Goal: Information Seeking & Learning: Compare options

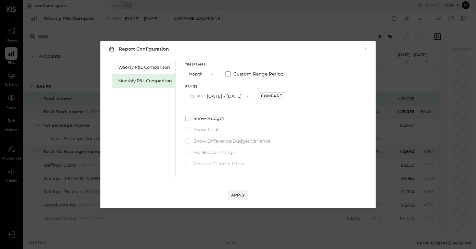
click at [71, 62] on div "Report Configuration × Weekly P&L Comparison Monthly P&L Comparison Timeframe M…" at bounding box center [238, 124] width 476 height 249
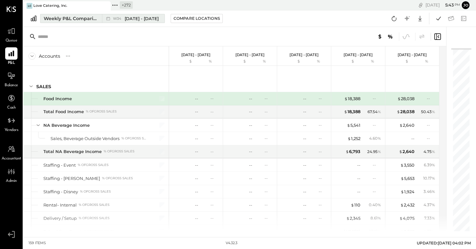
click at [70, 17] on div "Weekly P&L Comparison" at bounding box center [71, 18] width 54 height 6
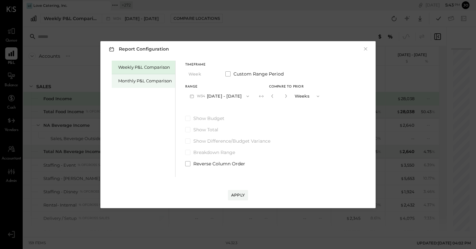
click at [141, 87] on div "Monthly P&L Comparison" at bounding box center [144, 81] width 64 height 14
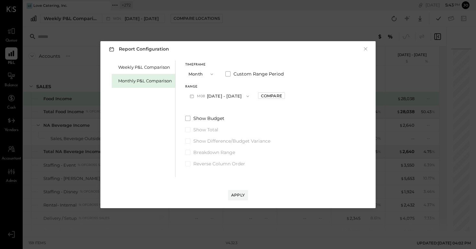
click at [225, 94] on button "M08 [DATE] - [DATE]" at bounding box center [219, 96] width 68 height 12
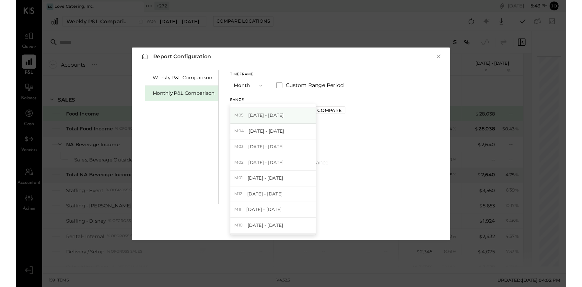
scroll to position [73, 0]
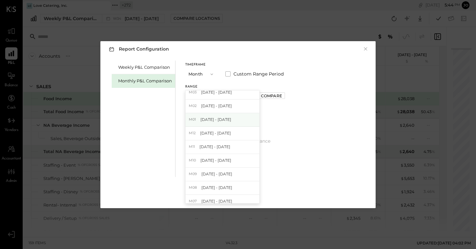
click at [219, 120] on span "[DATE] - [DATE]" at bounding box center [216, 120] width 31 height 6
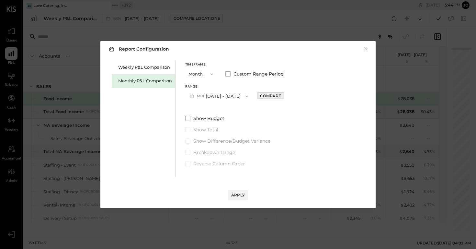
click at [270, 97] on div "Compare" at bounding box center [270, 96] width 21 height 6
click at [283, 96] on icon "button" at bounding box center [285, 96] width 4 height 4
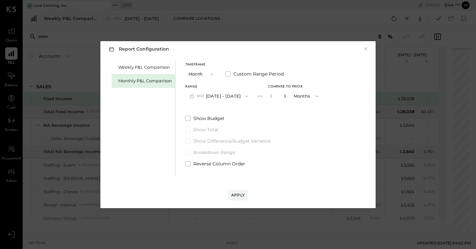
click at [283, 96] on icon "button" at bounding box center [285, 96] width 4 height 4
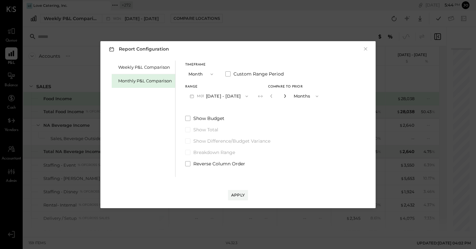
click at [283, 96] on icon "button" at bounding box center [285, 96] width 4 height 4
click at [263, 97] on div "Range M01 [DATE] - [DATE] Compare to Prior ** Months" at bounding box center [254, 93] width 138 height 17
click at [270, 97] on icon "button" at bounding box center [272, 96] width 4 height 4
type input "**"
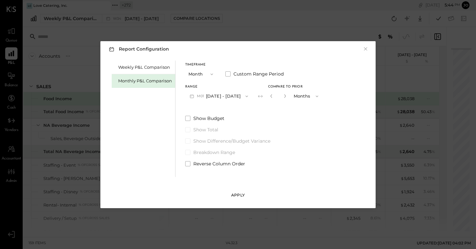
click at [233, 190] on button "Apply" at bounding box center [238, 195] width 20 height 10
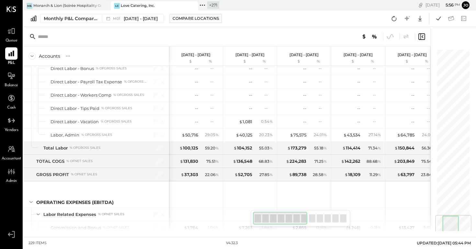
scroll to position [1385, 0]
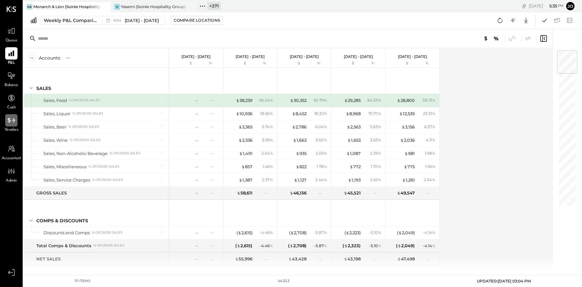
click at [9, 119] on icon at bounding box center [10, 120] width 7 height 5
